Goal: Navigation & Orientation: Find specific page/section

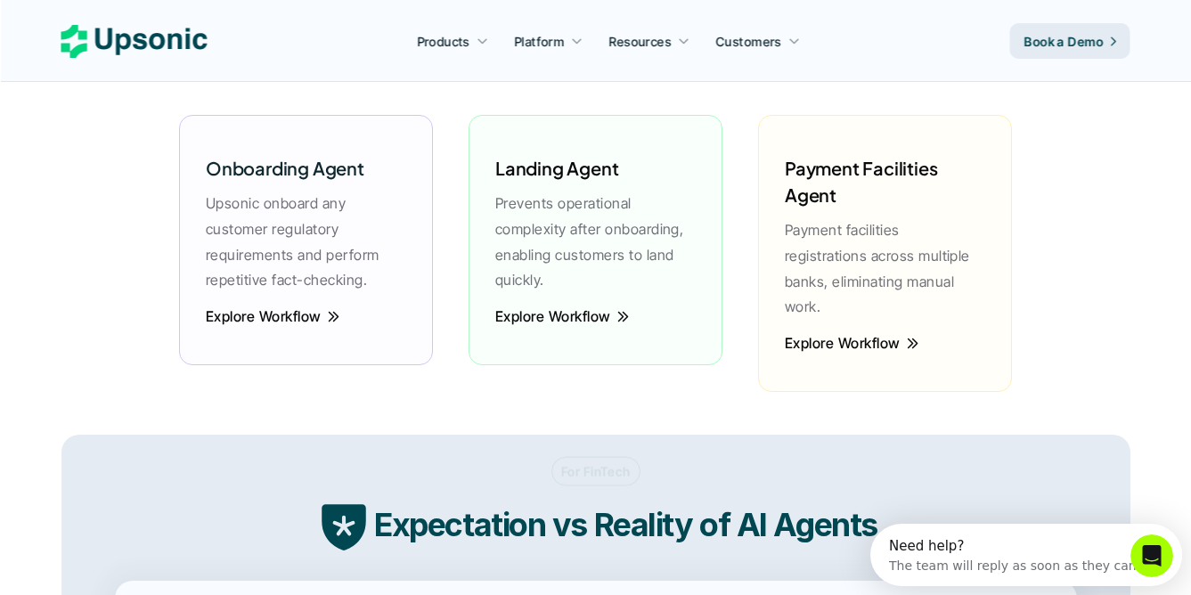
scroll to position [2578, 0]
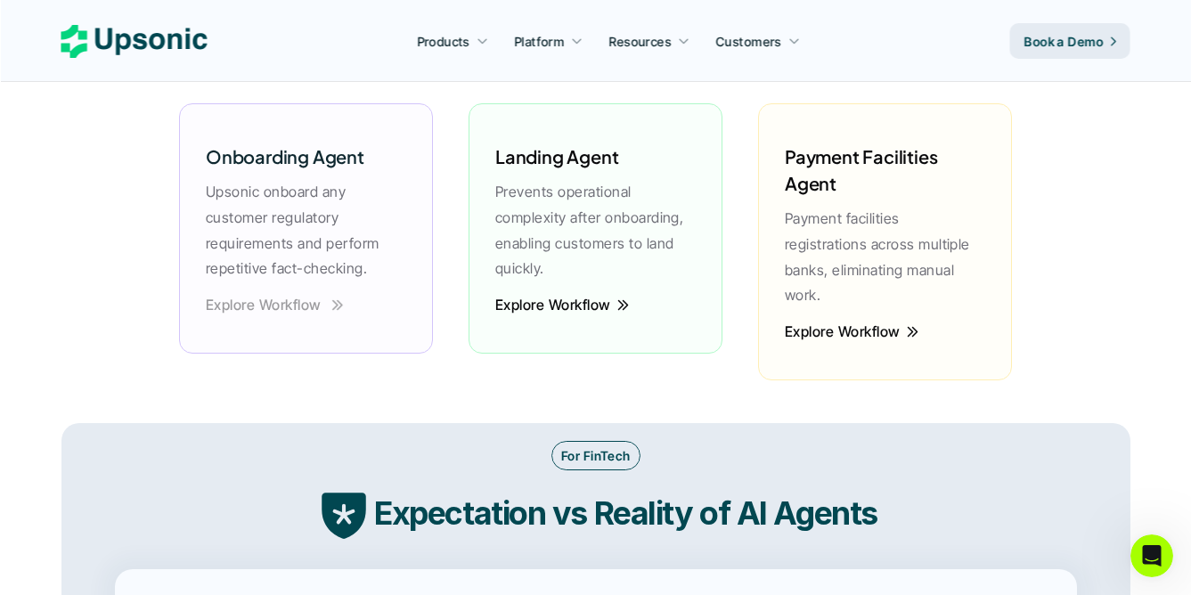
click at [241, 303] on p "Explore Workflow" at bounding box center [264, 305] width 116 height 4
click at [294, 303] on p "Explore Workflow" at bounding box center [264, 305] width 116 height 4
click at [538, 306] on p "Explore Workflow" at bounding box center [553, 305] width 116 height 4
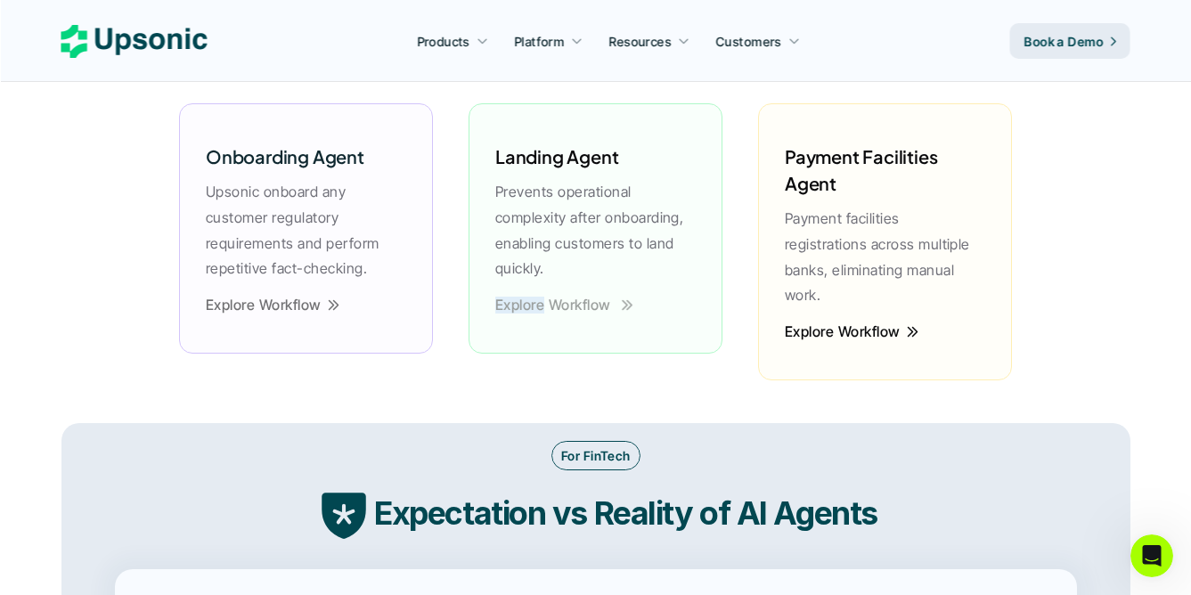
click at [538, 306] on p "Explore Workflow" at bounding box center [553, 305] width 116 height 4
